Goal: Communication & Community: Connect with others

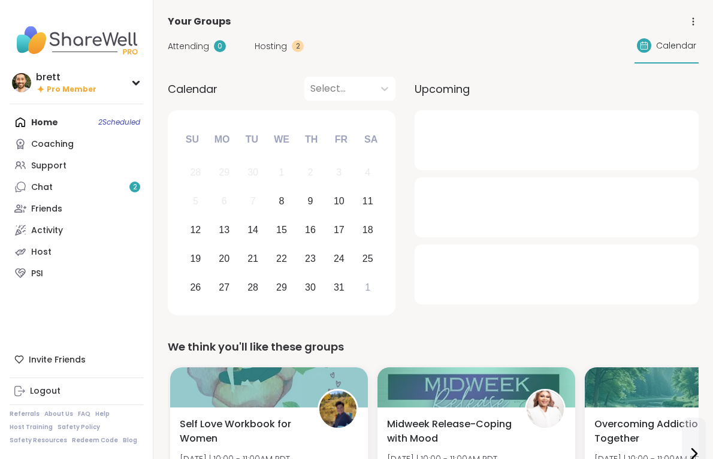
click at [66, 389] on link "Logout" at bounding box center [77, 391] width 134 height 22
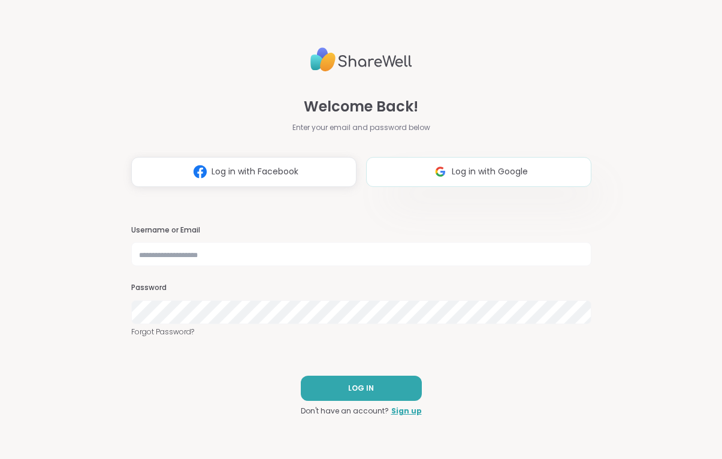
click at [468, 174] on span "Log in with Google" at bounding box center [489, 171] width 76 height 13
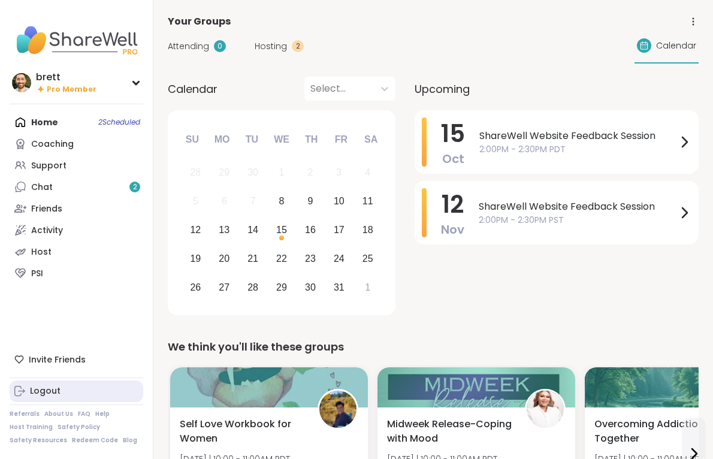
click at [69, 395] on link "Logout" at bounding box center [77, 391] width 134 height 22
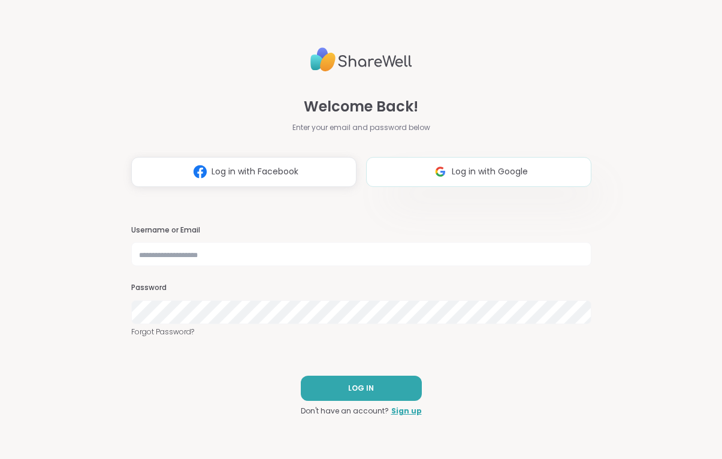
click at [465, 175] on span "Log in with Google" at bounding box center [489, 171] width 76 height 13
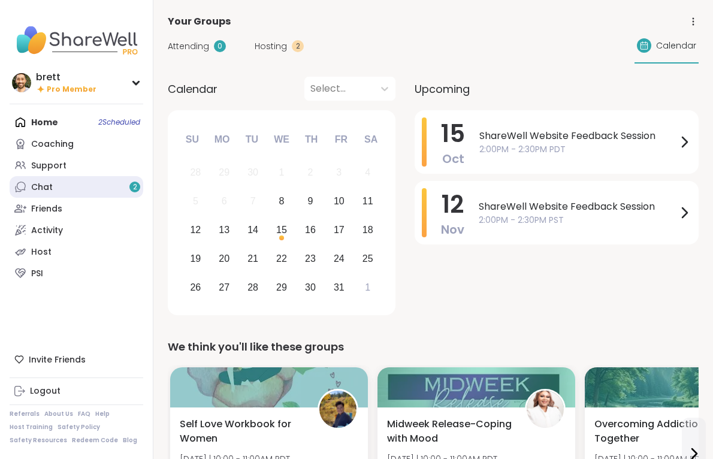
click at [53, 185] on link "Chat 2" at bounding box center [77, 187] width 134 height 22
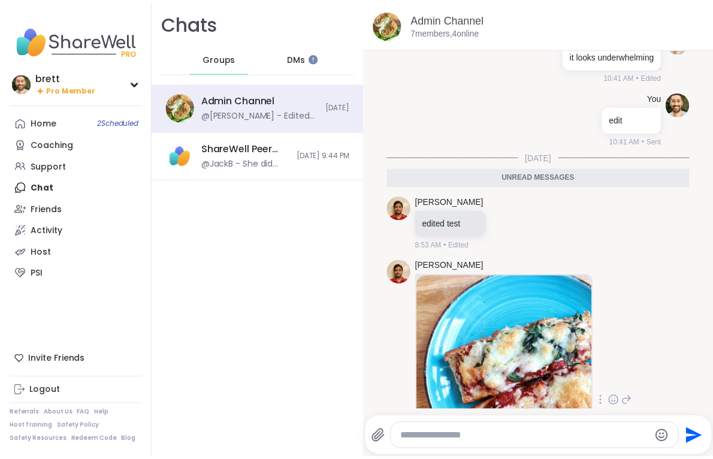
scroll to position [11155, 0]
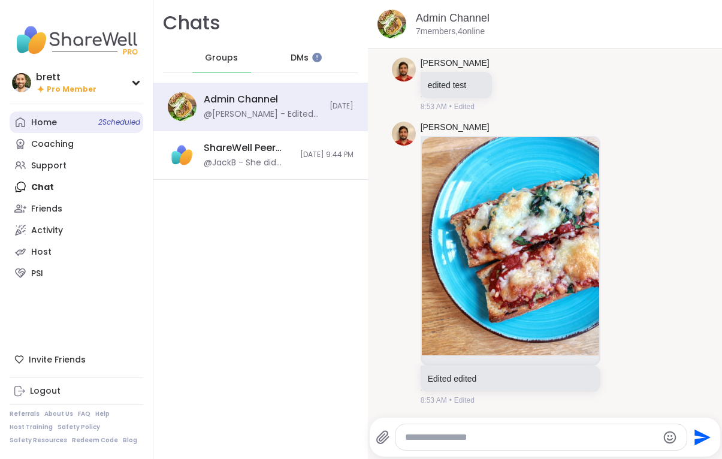
click at [57, 114] on link "Home 2 Scheduled" at bounding box center [77, 122] width 134 height 22
